Goal: Transaction & Acquisition: Purchase product/service

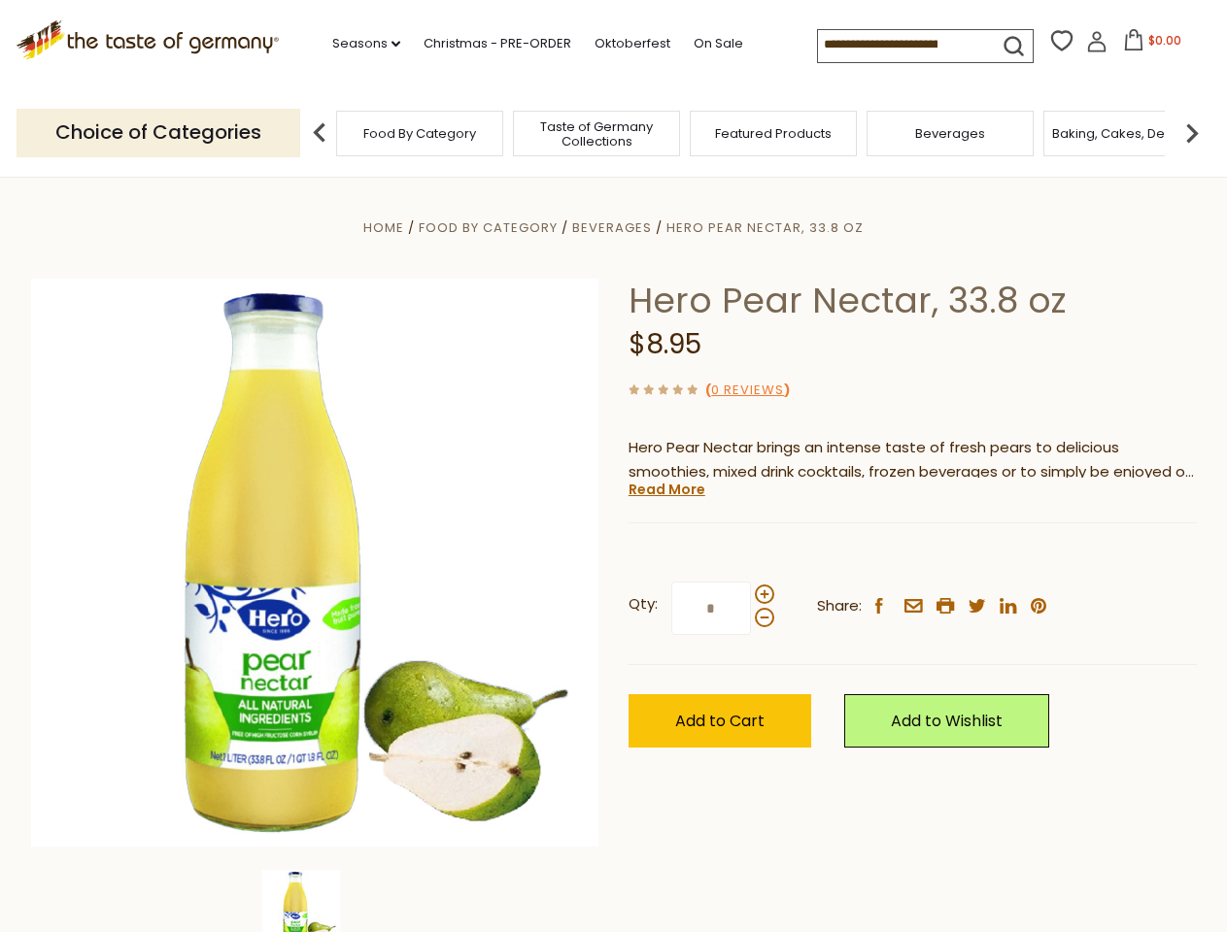
click at [613, 466] on div "Home Food By Category [GEOGRAPHIC_DATA] Hero Pear Nectar, 33.8 oz Hero Pear Nec…" at bounding box center [614, 590] width 1194 height 748
click at [358, 44] on link "Seasons dropdown_arrow" at bounding box center [366, 43] width 68 height 21
click at [1148, 46] on span "$0.00" at bounding box center [1164, 40] width 33 height 17
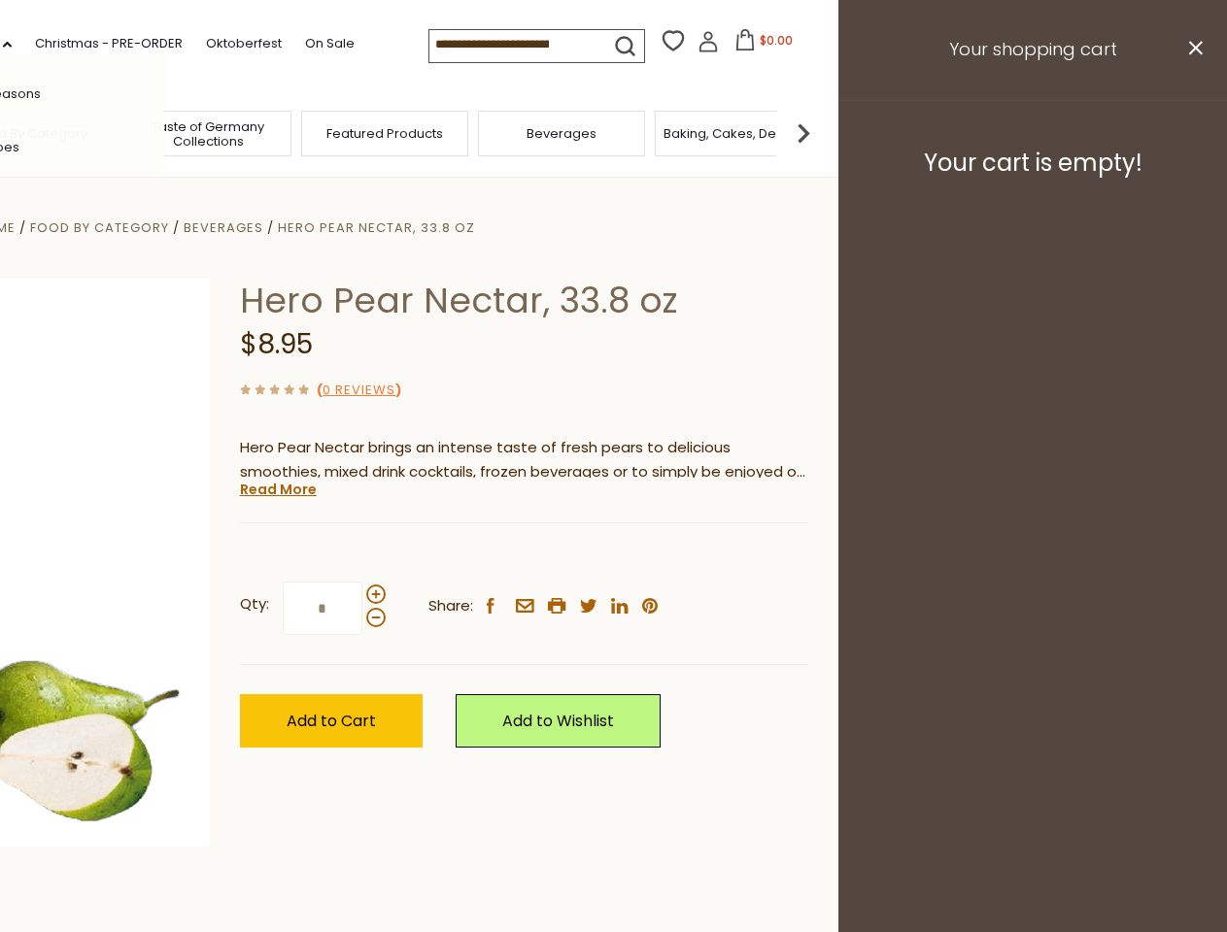
click at [164, 132] on div "All Seasons Recipes Game Day [DATE] [DATE] [DATE][PERSON_NAME] [DATE] Springfes…" at bounding box center [54, 466] width 220 height 824
click at [1192, 132] on footer "Your cart is empty!" at bounding box center [1032, 162] width 388 height 125
click at [613, 555] on div "Qty: * Share: facebook email printer twitter linkedin pinterest" at bounding box center [524, 609] width 568 height 113
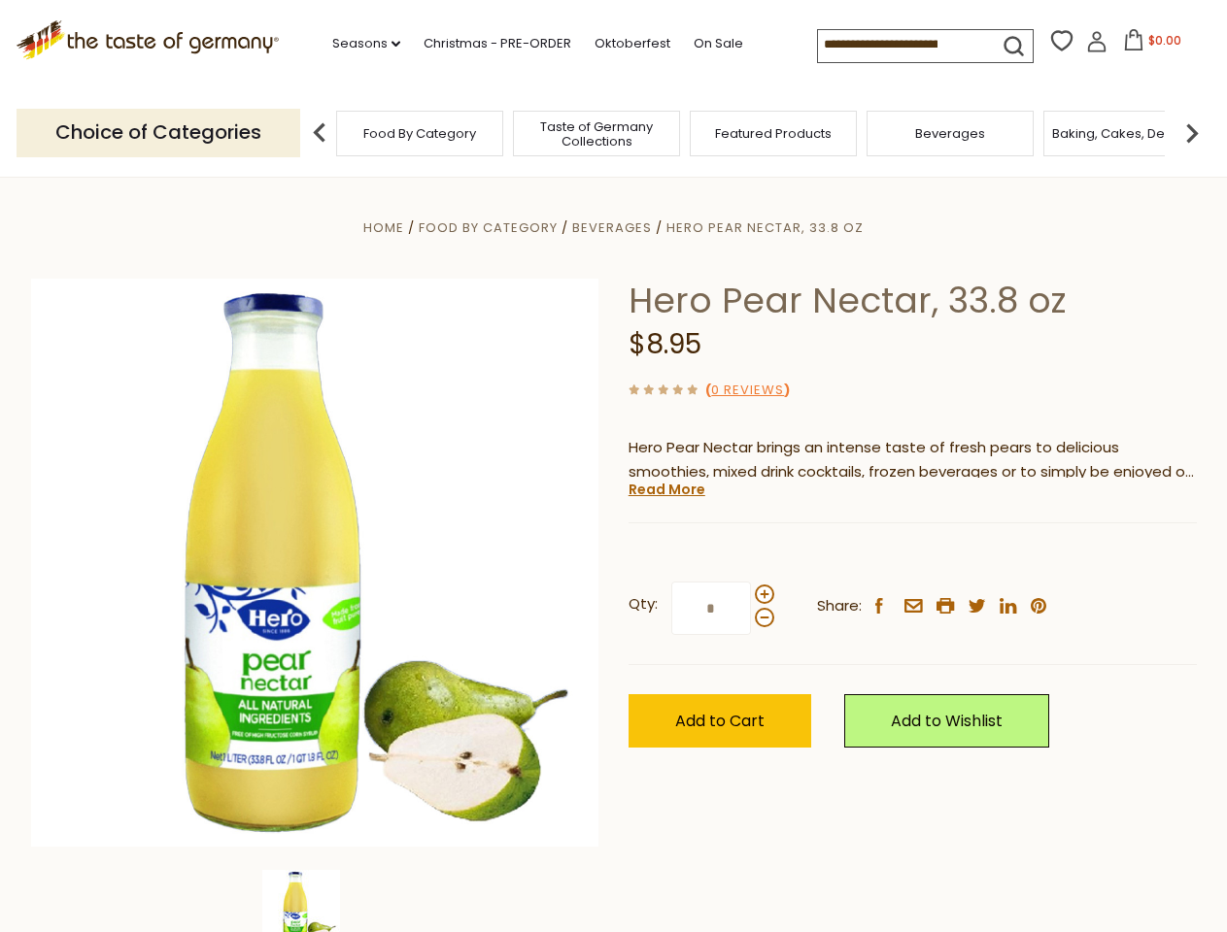
click at [315, 901] on div "Home Food By Category [GEOGRAPHIC_DATA] Hero Pear Nectar, 33.8 oz Hero Pear Nec…" at bounding box center [614, 590] width 1194 height 748
click at [665, 489] on link "Read More" at bounding box center [666, 489] width 77 height 19
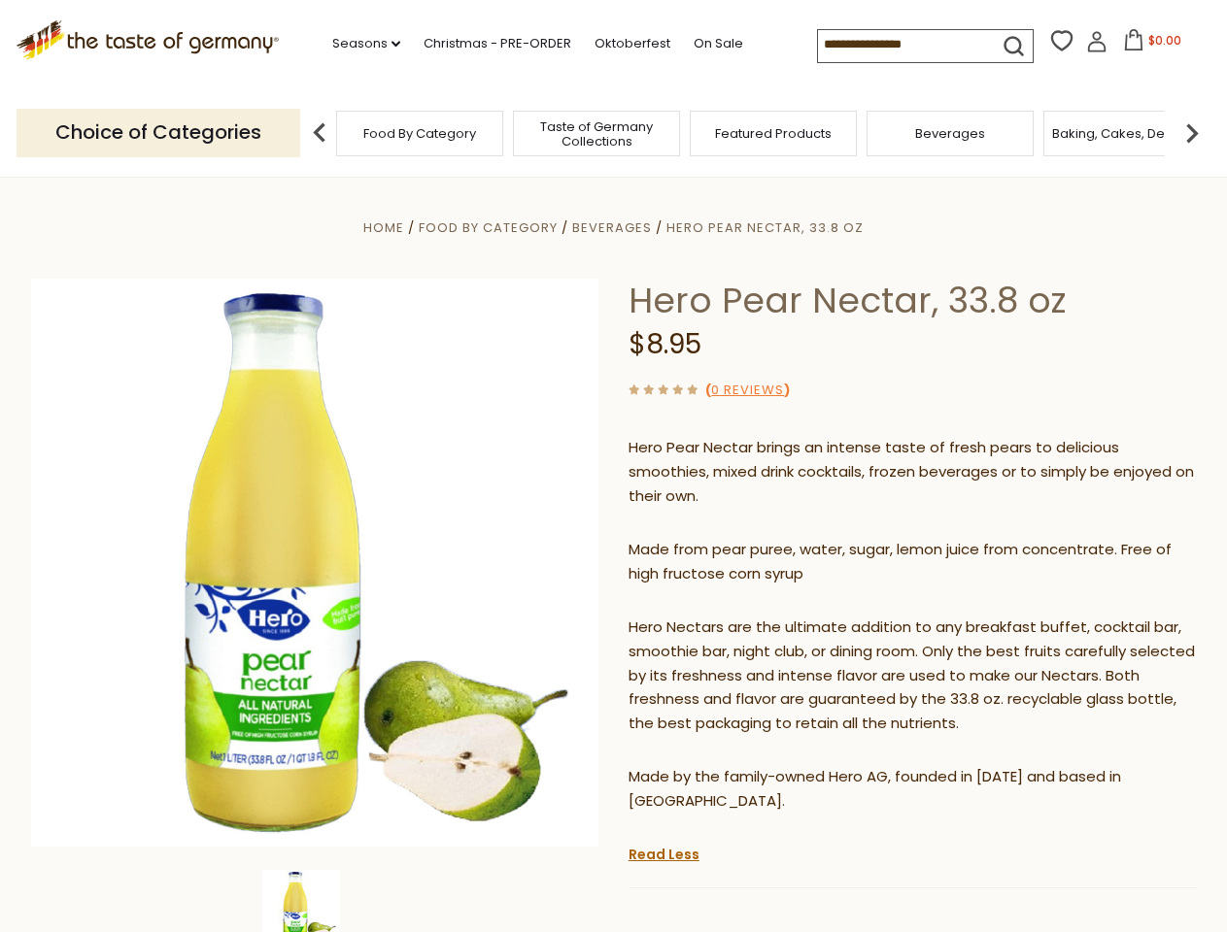
click at [763, 616] on p "Hero Nectars are the ultimate addition to any breakfast buffet, cocktail bar, s…" at bounding box center [912, 676] width 568 height 121
